Goal: Navigation & Orientation: Go to known website

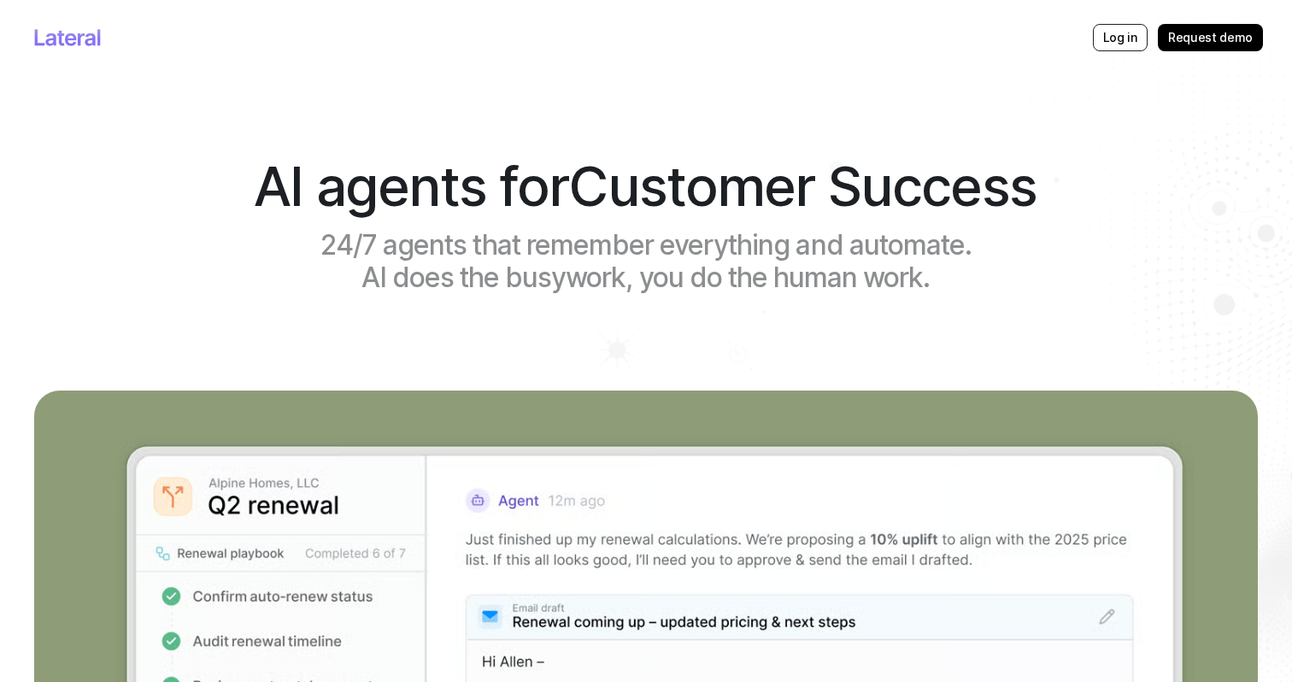
click at [58, 43] on link "Logo" at bounding box center [67, 37] width 67 height 17
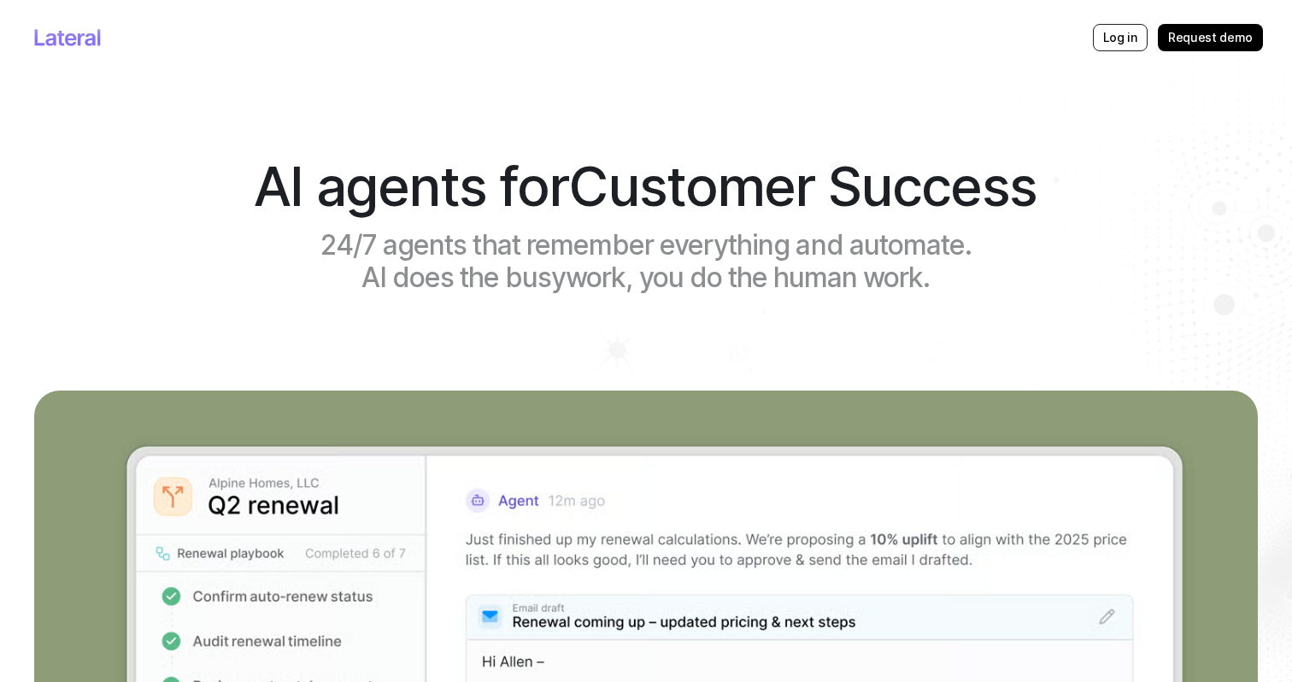
click at [58, 43] on link "Logo" at bounding box center [67, 37] width 67 height 17
